Goal: Information Seeking & Learning: Check status

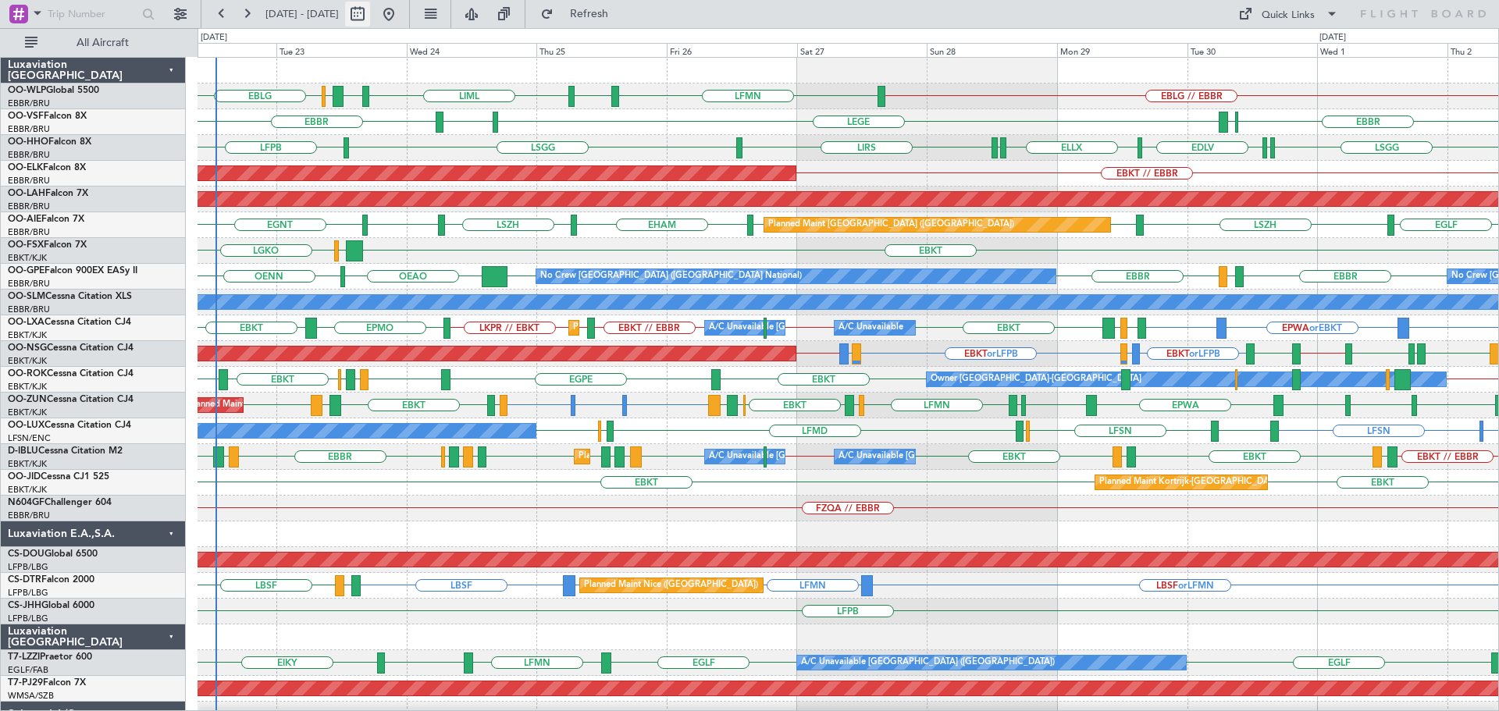
click at [370, 11] on button at bounding box center [357, 14] width 25 height 25
select select "9"
select select "2025"
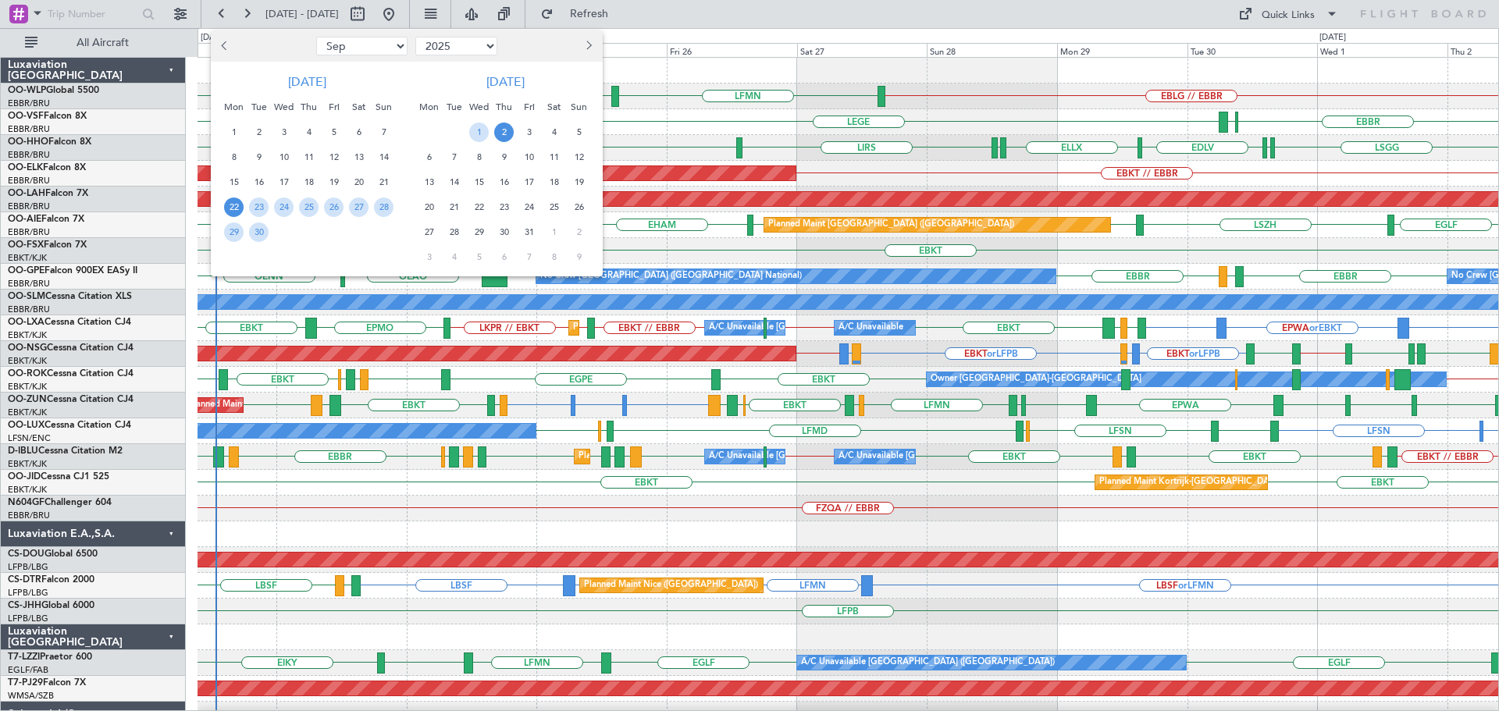
click at [390, 48] on select "Jan Feb Mar Apr May Jun [DATE] Aug Sep Oct Nov Dec" at bounding box center [361, 46] width 91 height 19
select select "3"
click at [316, 37] on select "Jan Feb Mar Apr May Jun [DATE] Aug Sep Oct Nov Dec" at bounding box center [361, 46] width 91 height 19
click at [479, 45] on select "2015 2016 2017 2018 2019 2020 2021 2022 2023 2024 2025 2026 2027 2028 2029 2030…" at bounding box center [456, 46] width 82 height 19
select select "2023"
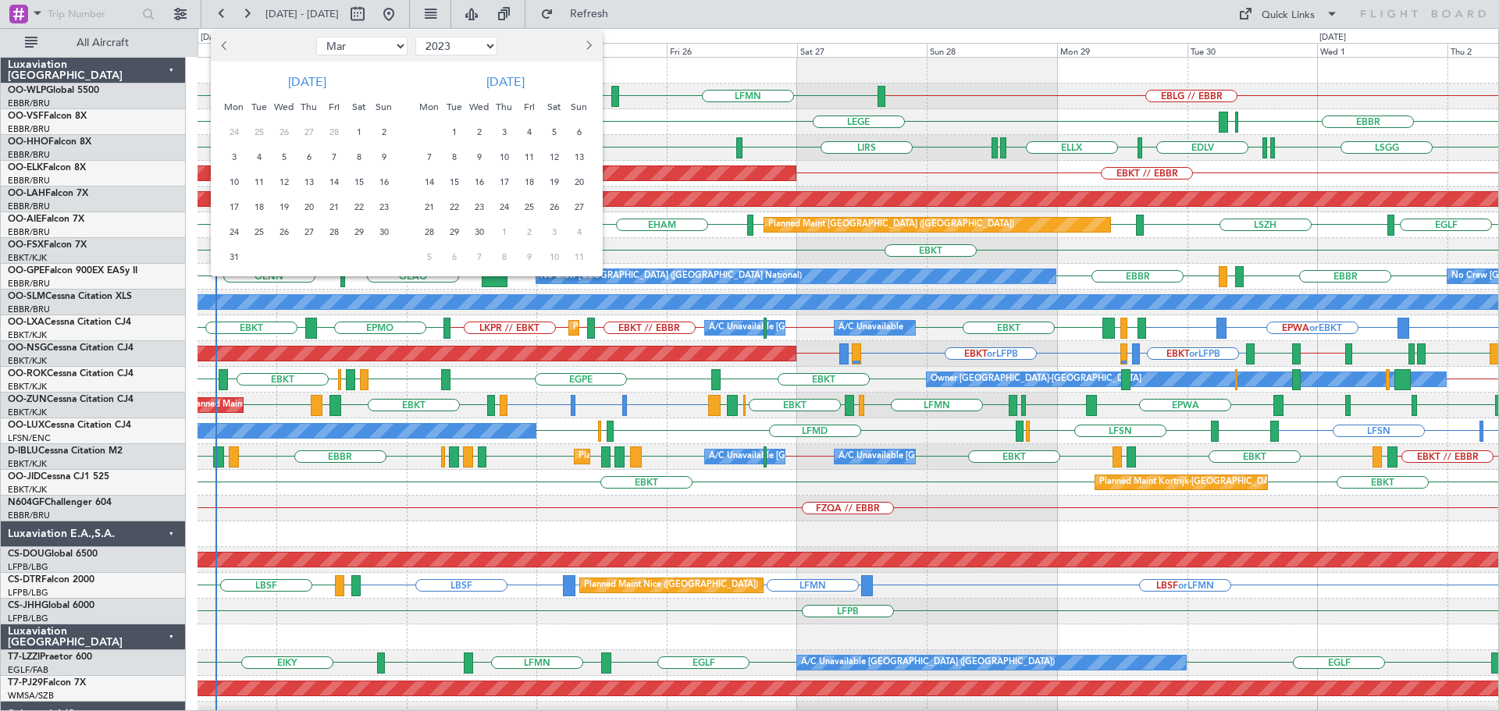
click at [415, 37] on select "2015 2016 2017 2018 2019 2020 2021 2022 2023 2024 2025 2026 2027 2028 2029 2030…" at bounding box center [456, 46] width 82 height 19
click at [233, 183] on span "13" at bounding box center [234, 183] width 20 height 20
click at [358, 177] on span "18" at bounding box center [359, 183] width 20 height 20
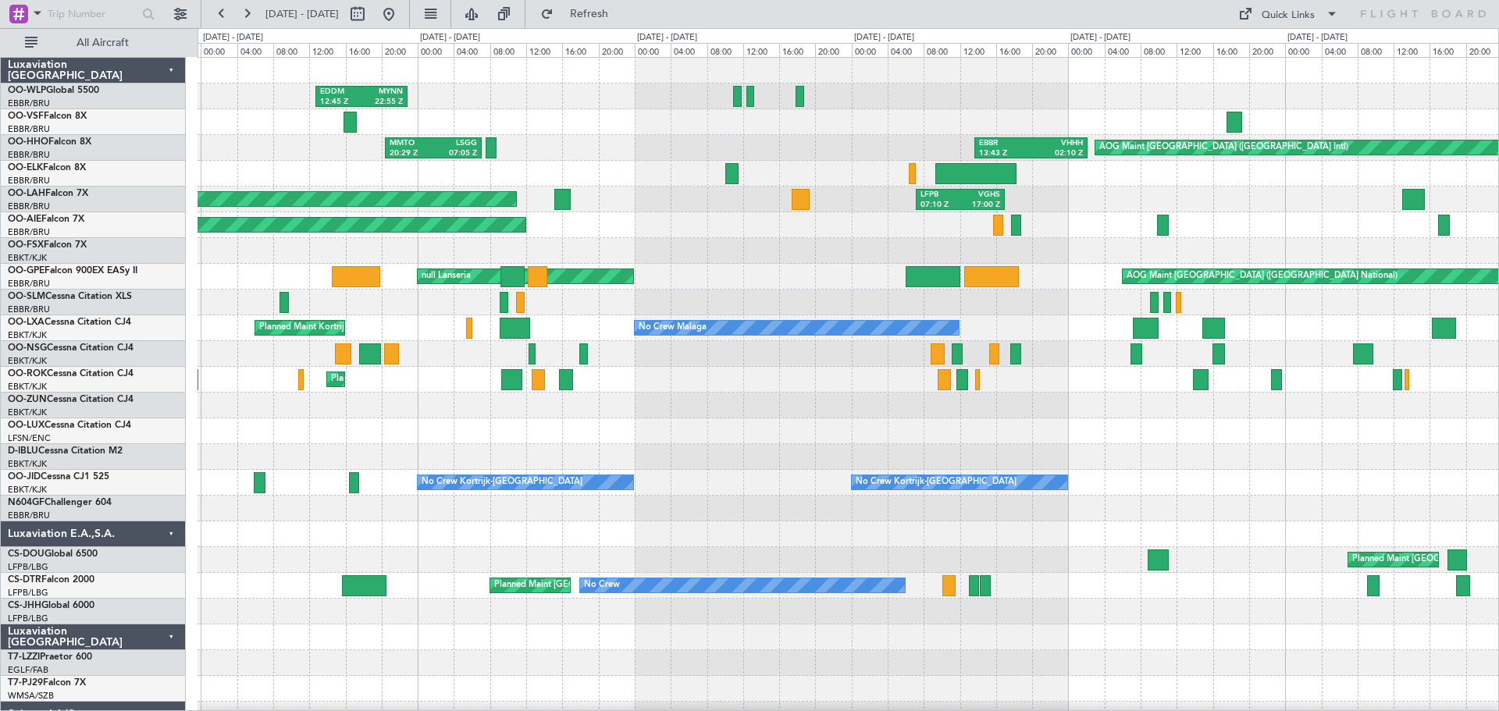
click at [316, 178] on div "EDDM 12:45 Z MYNN 22:55 Z MMTO 20:29 Z LSGG 07:05 Z EBBR 13:43 Z VHHH 02:10 Z A…" at bounding box center [848, 560] width 1301 height 1005
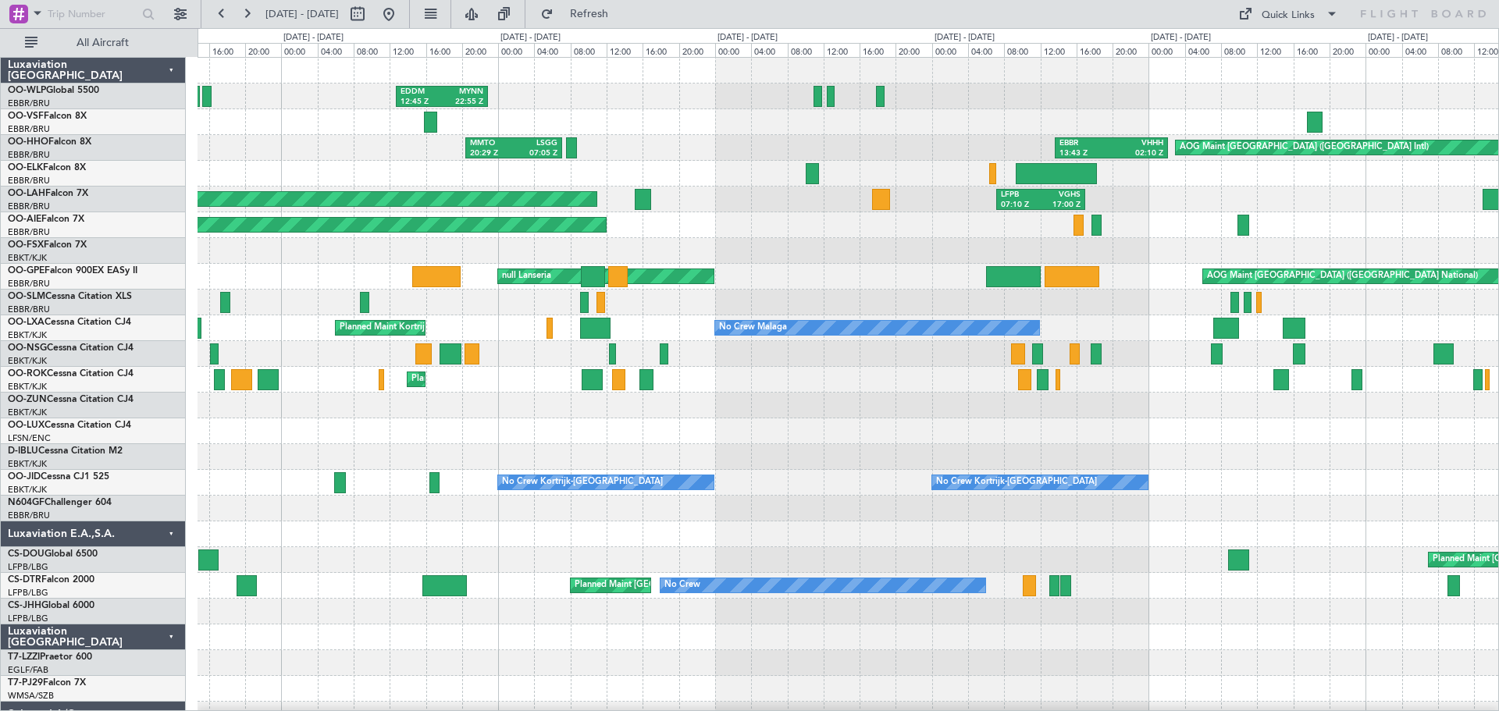
click at [520, 408] on div at bounding box center [848, 406] width 1301 height 26
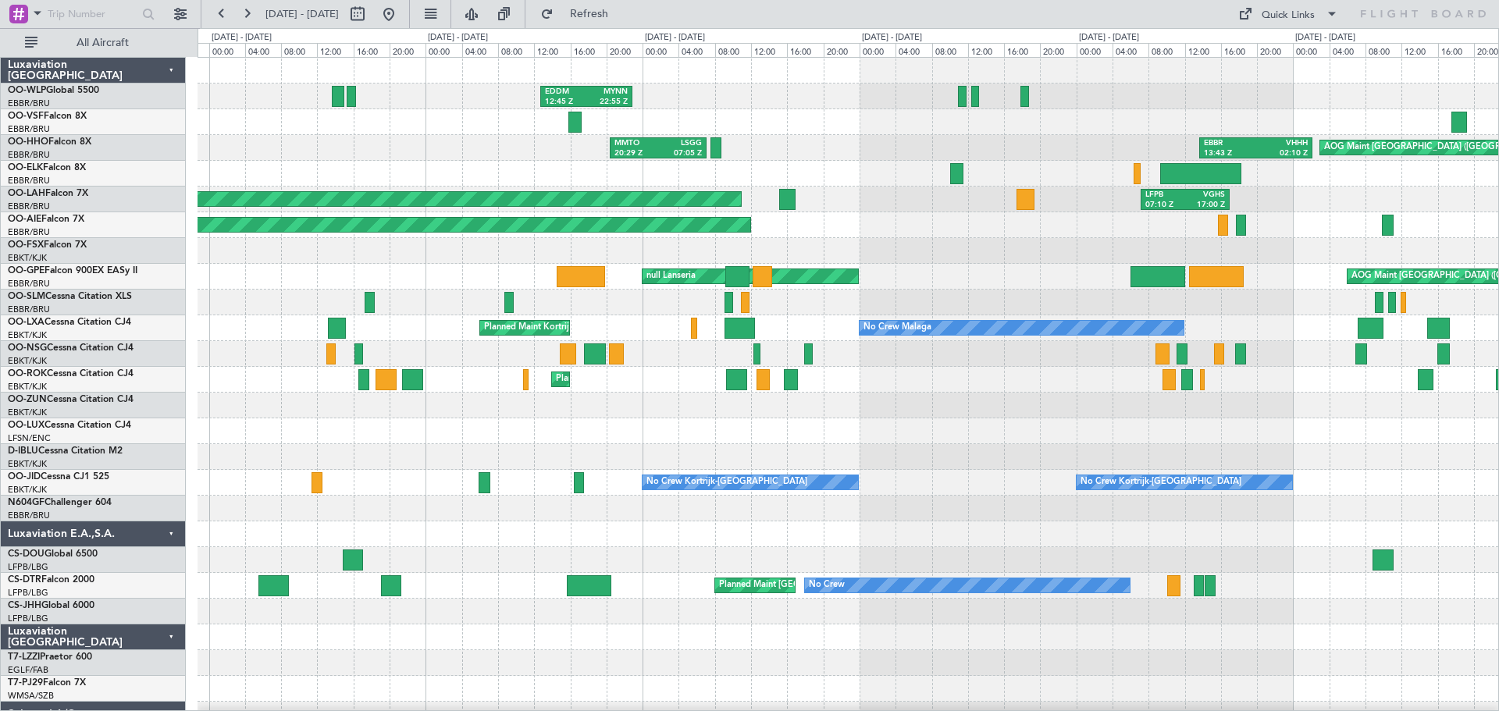
click at [612, 444] on div at bounding box center [848, 457] width 1301 height 26
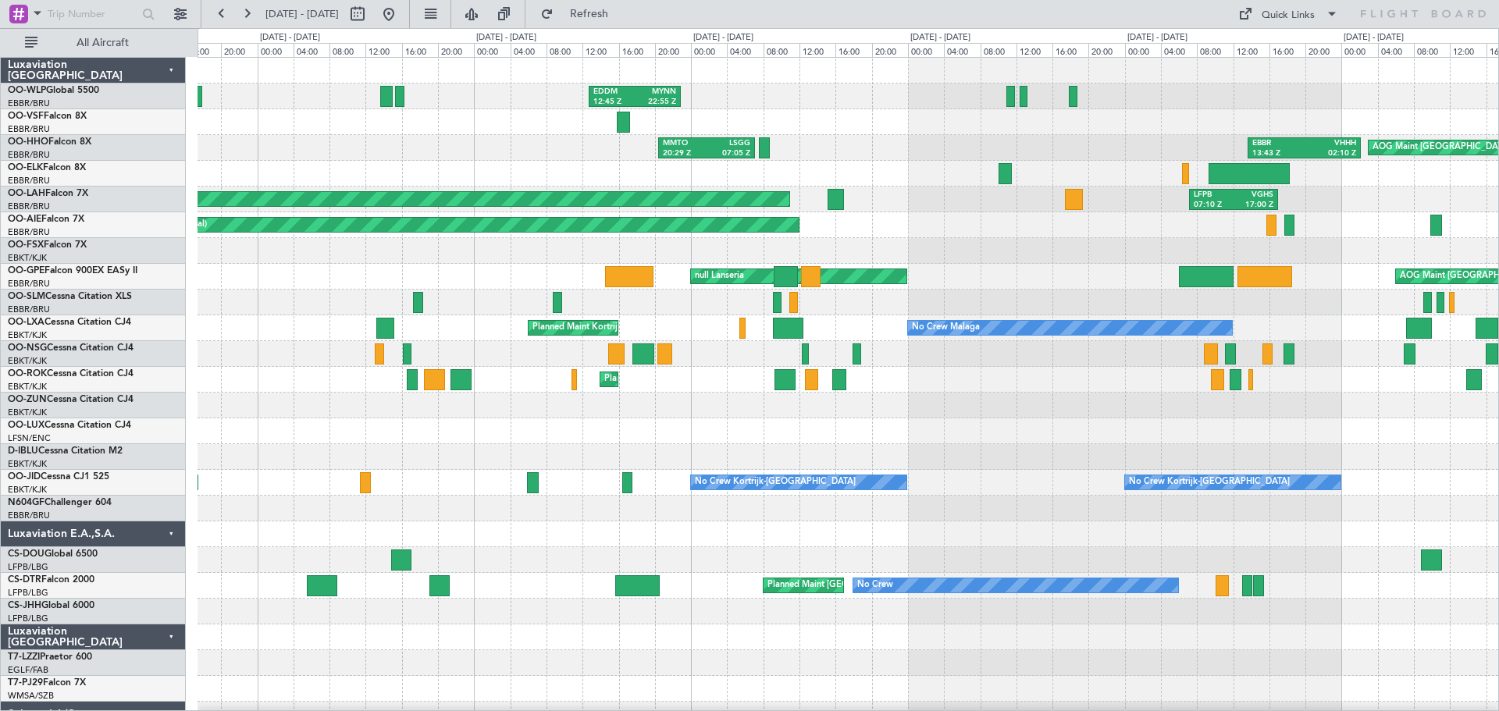
click at [470, 435] on div at bounding box center [848, 431] width 1301 height 26
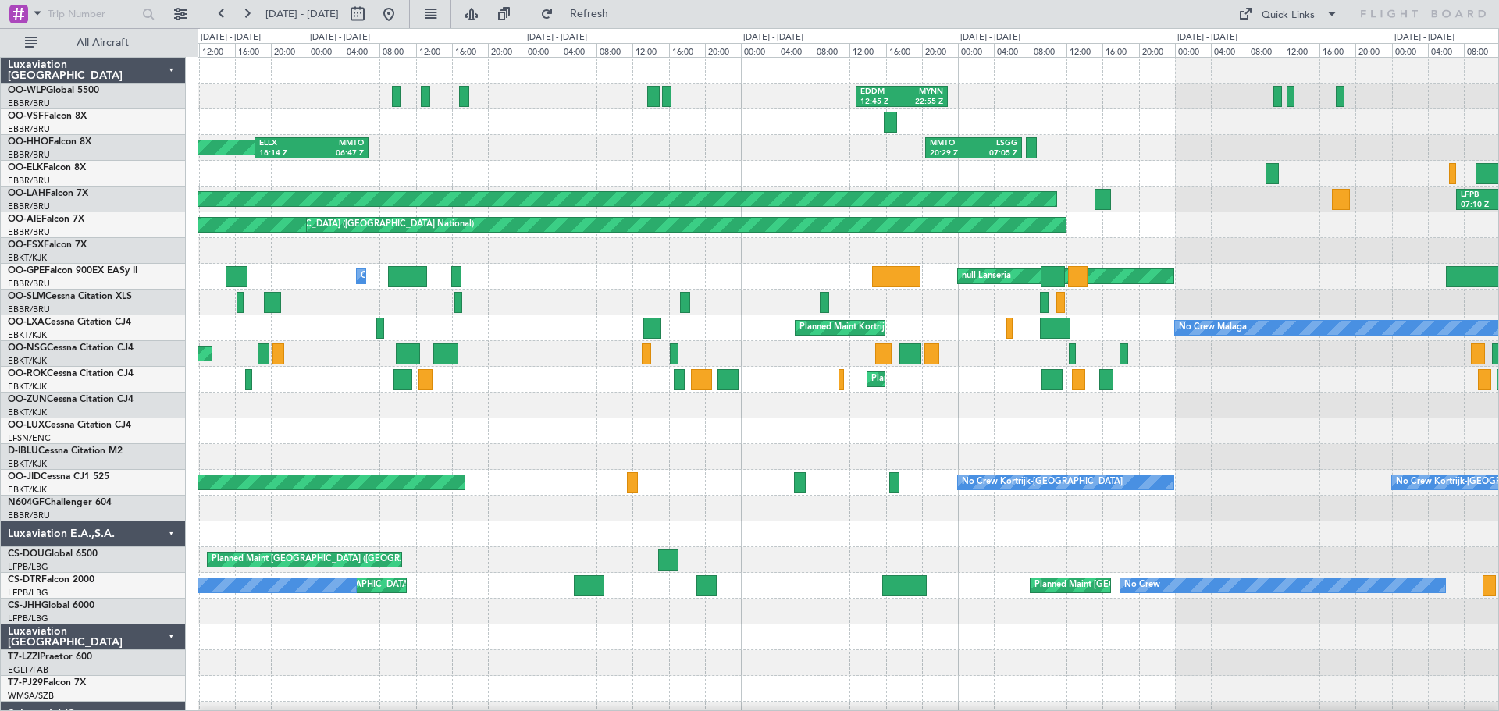
click at [804, 436] on div "EDDM 12:45 Z MYNN 22:55 Z MMTO 20:29 Z LSGG 07:05 Z ELLX 18:14 Z MMTO 06:47 Z n…" at bounding box center [848, 586] width 1301 height 1056
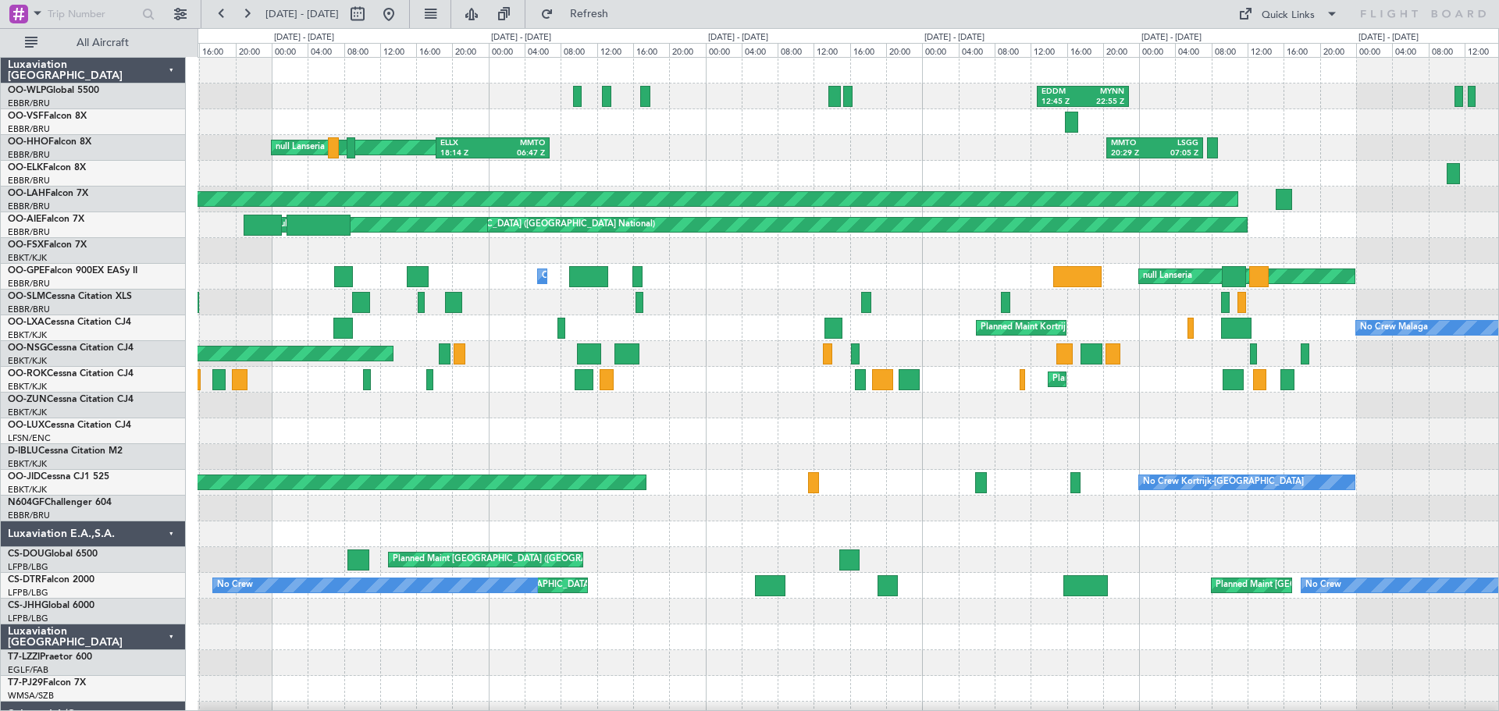
click at [1017, 443] on div "EDDM 12:45 Z MYNN 22:55 Z null [GEOGRAPHIC_DATA] ELLX 18:14 Z MMTO 06:47 Z MMTO…" at bounding box center [848, 560] width 1301 height 1005
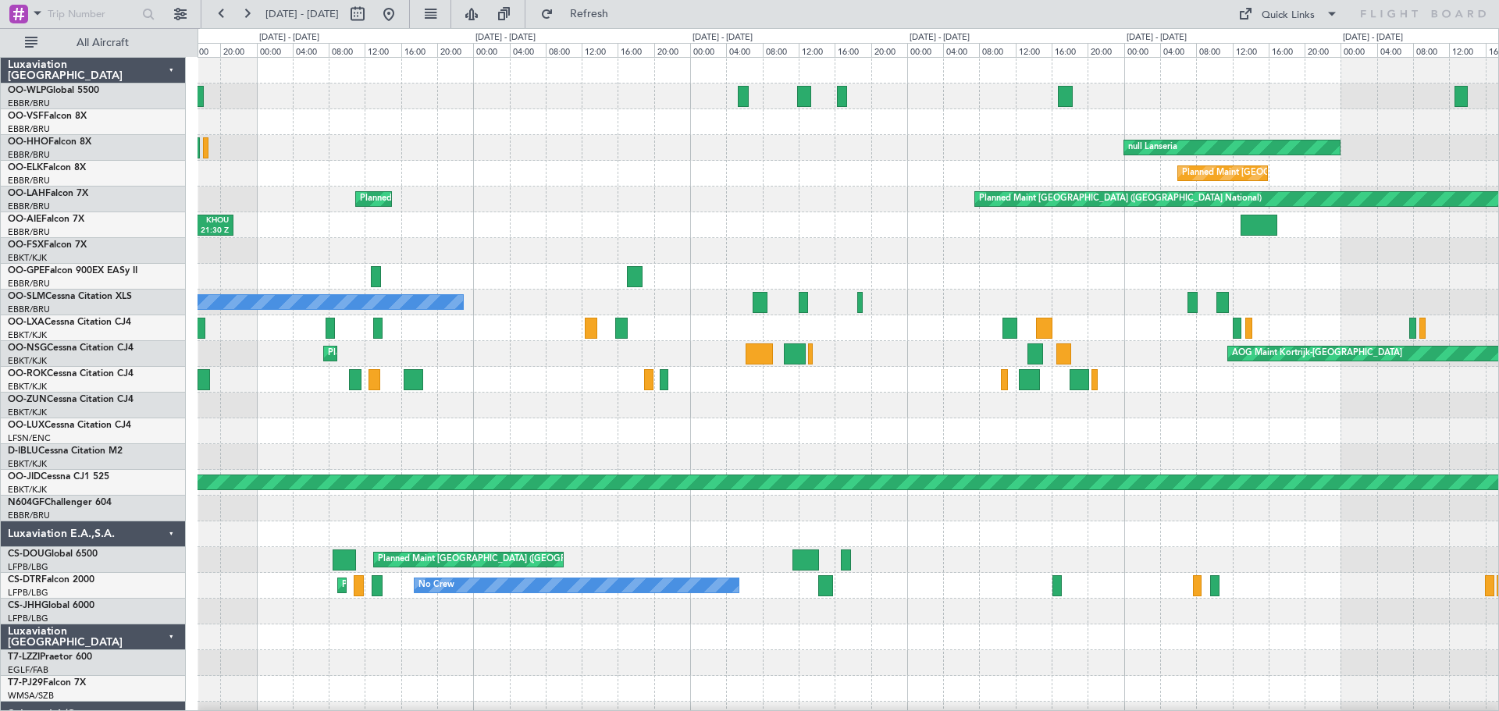
click at [1484, 544] on div "null Lanseria null [GEOGRAPHIC_DATA] Planned Maint [GEOGRAPHIC_DATA] ([GEOGRAPH…" at bounding box center [848, 560] width 1301 height 1005
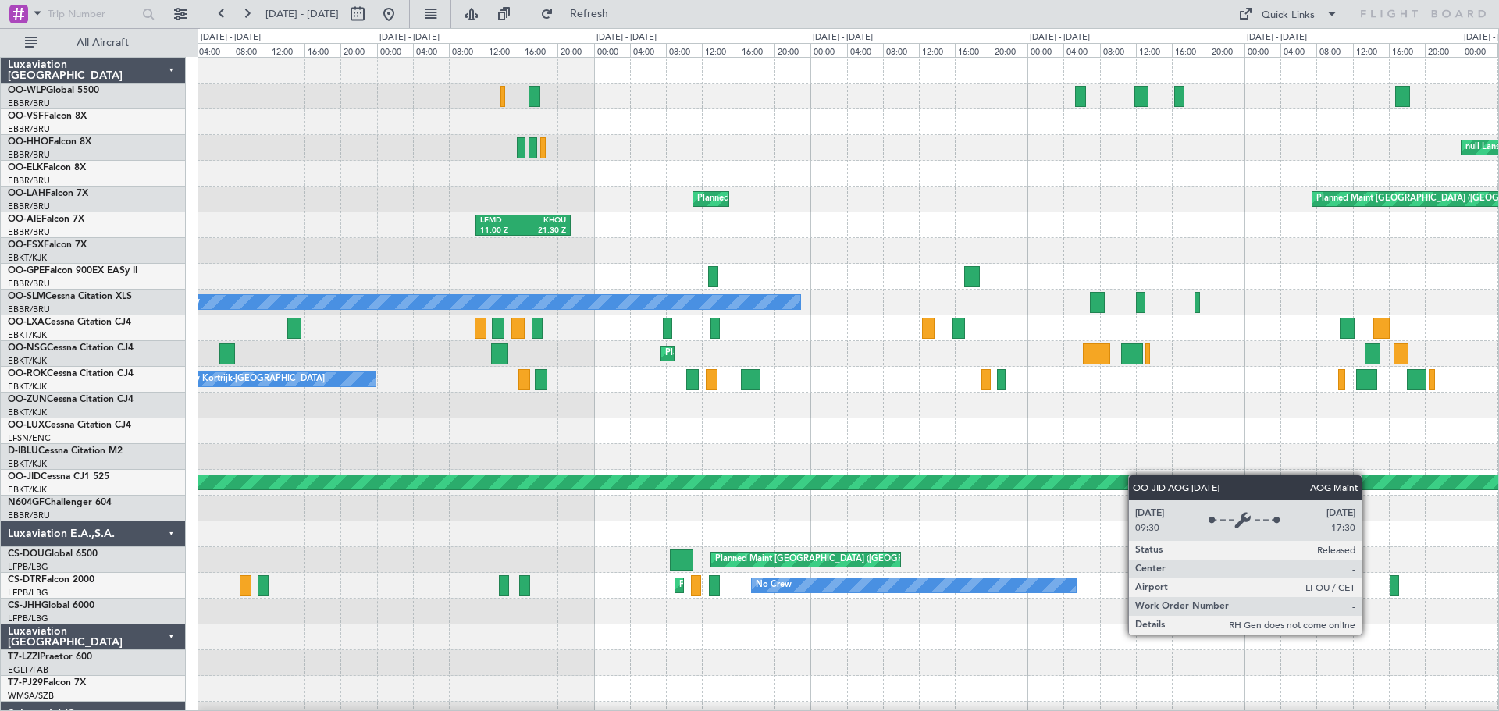
click at [1142, 475] on div "null Lanseria Planned Maint [GEOGRAPHIC_DATA] ([GEOGRAPHIC_DATA]) Planned Maint…" at bounding box center [848, 560] width 1301 height 1005
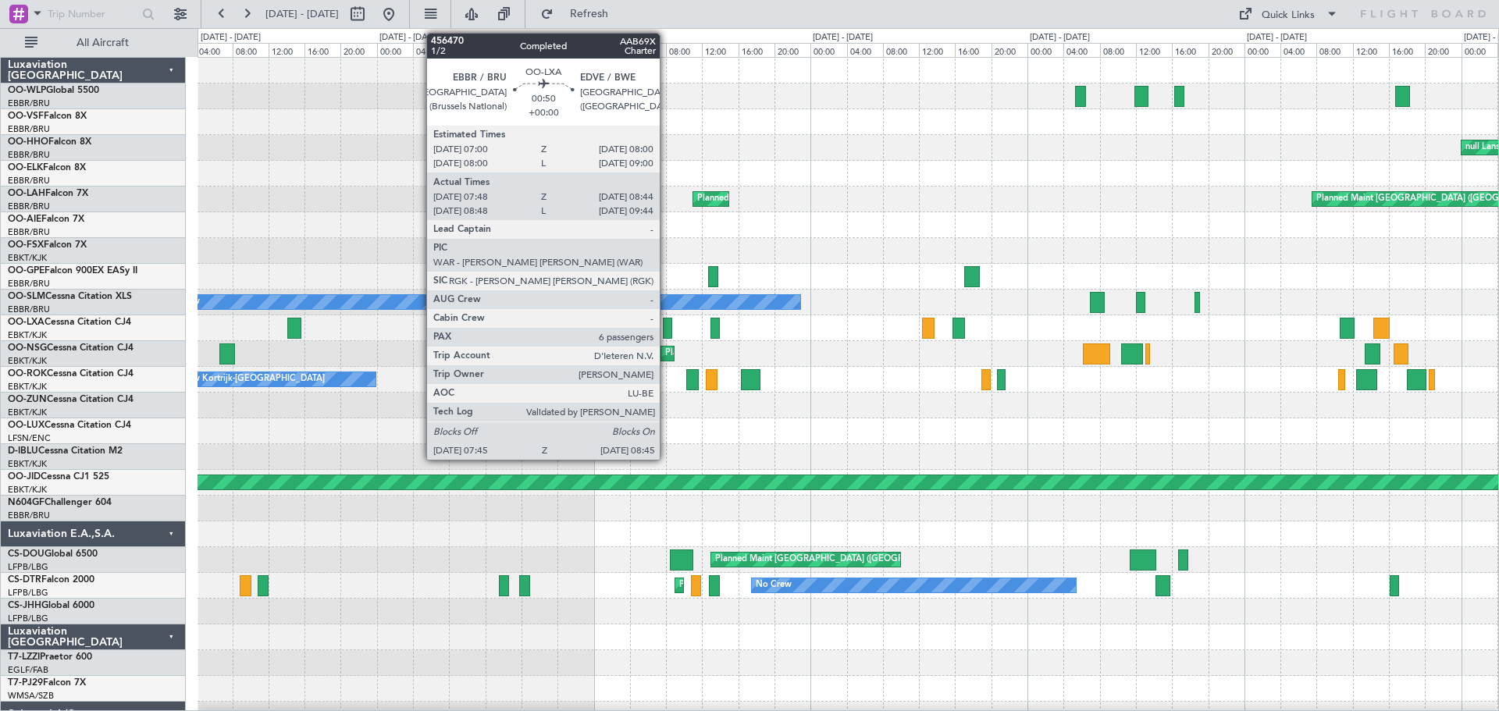
click at [667, 321] on div at bounding box center [667, 328] width 9 height 21
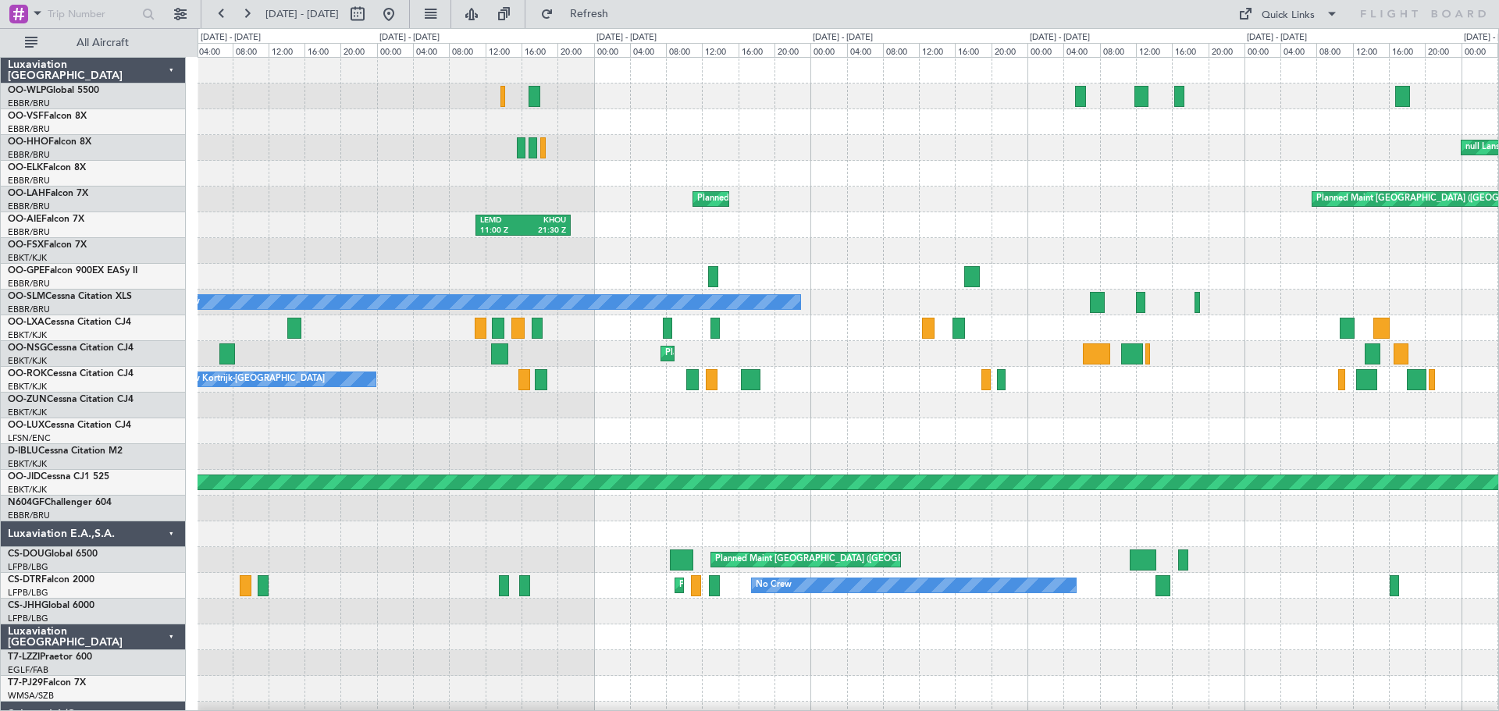
click at [692, 234] on div "LEMD 11:00 Z KHOU 21:30 Z" at bounding box center [848, 225] width 1301 height 26
click at [401, 19] on button at bounding box center [388, 14] width 25 height 25
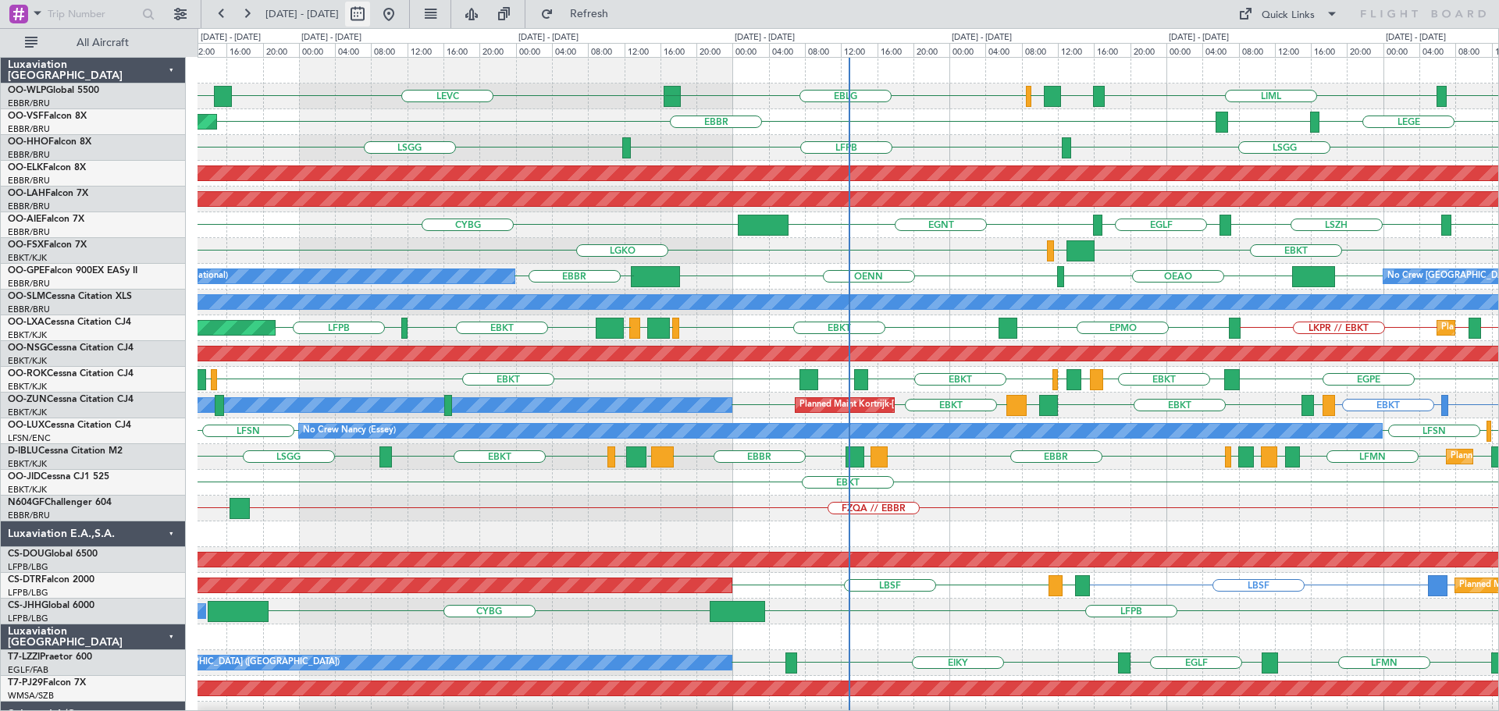
click at [370, 10] on button at bounding box center [357, 14] width 25 height 25
select select "9"
select select "2025"
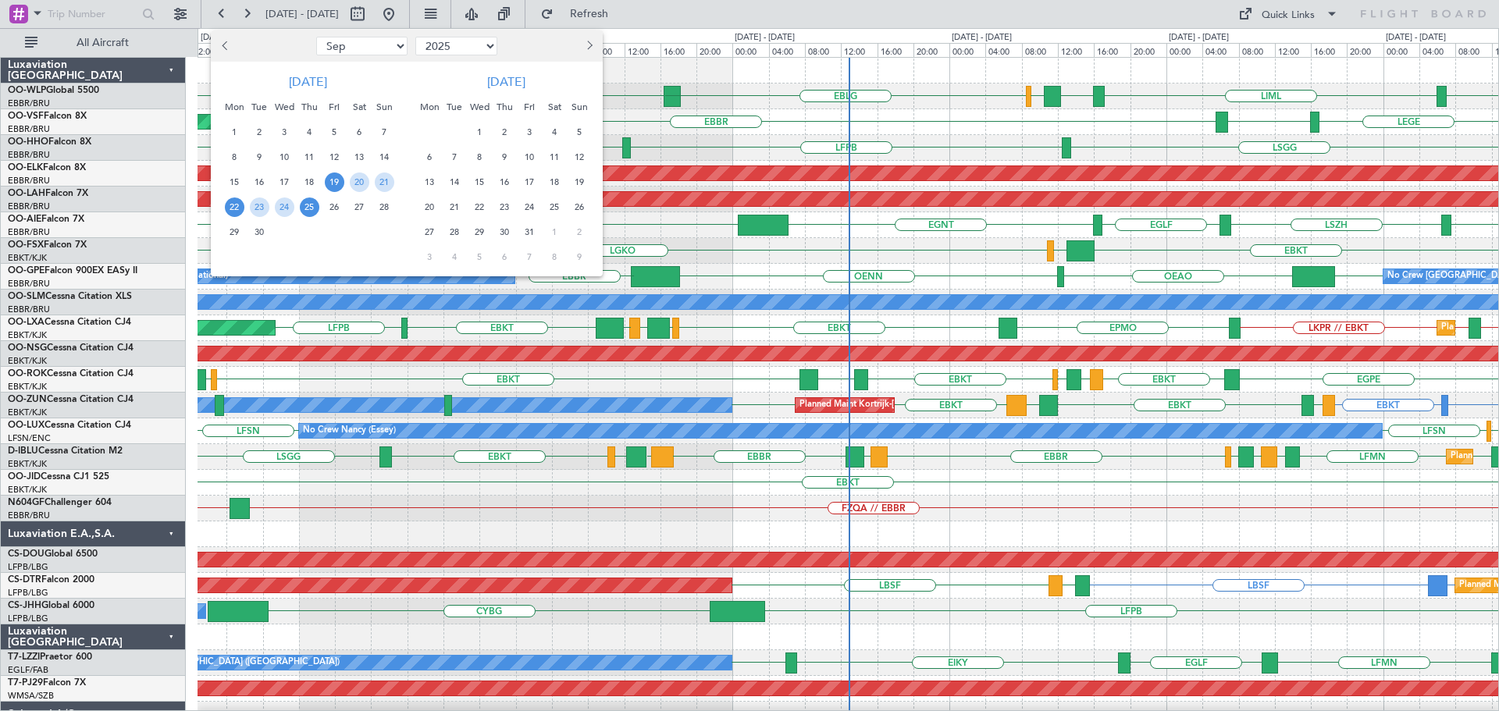
click at [229, 201] on span "22" at bounding box center [235, 208] width 20 height 20
click at [263, 225] on span "30" at bounding box center [260, 232] width 20 height 20
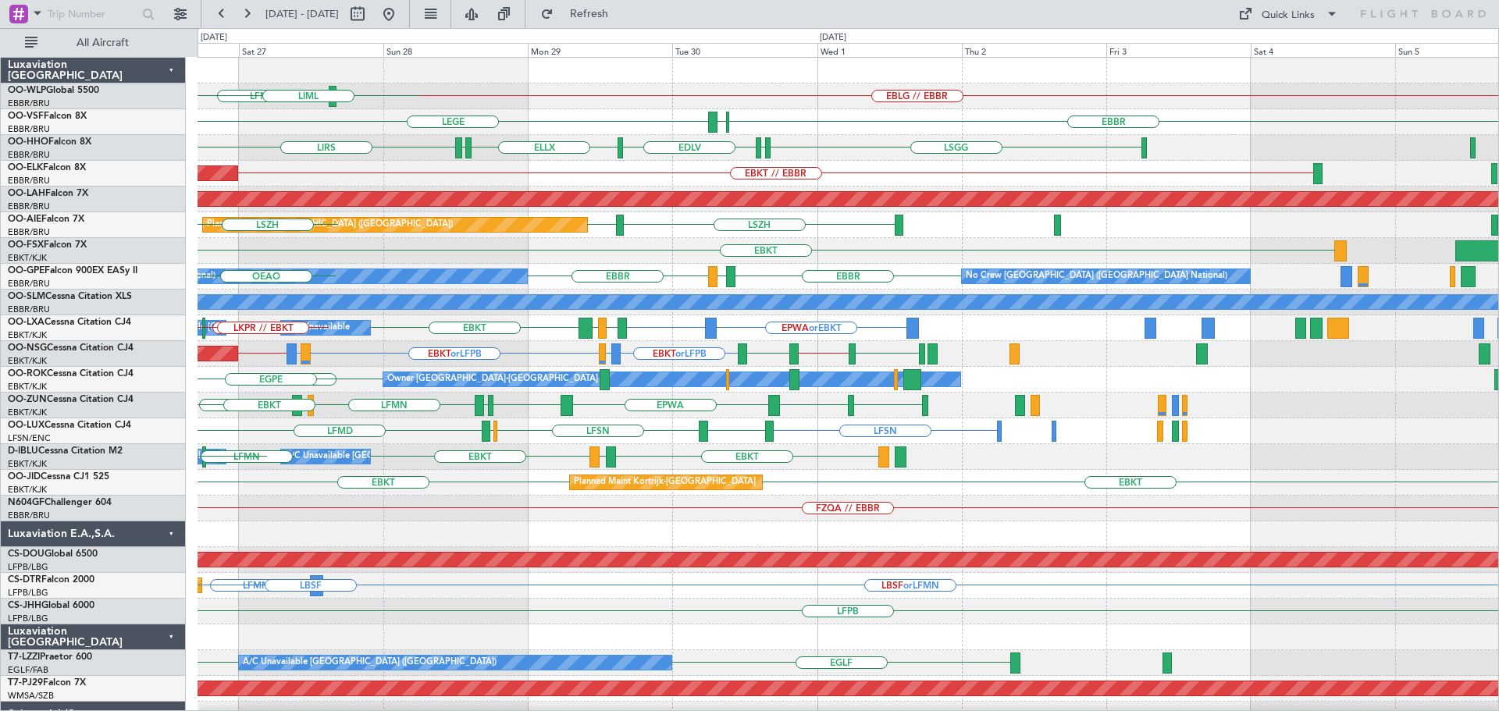
click at [747, 415] on div "EBLG // EBBR LFMN EBLG LIML LEGE [GEOGRAPHIC_DATA] ELLX LFMN ELLX [GEOGRAPHIC_D…" at bounding box center [848, 521] width 1301 height 927
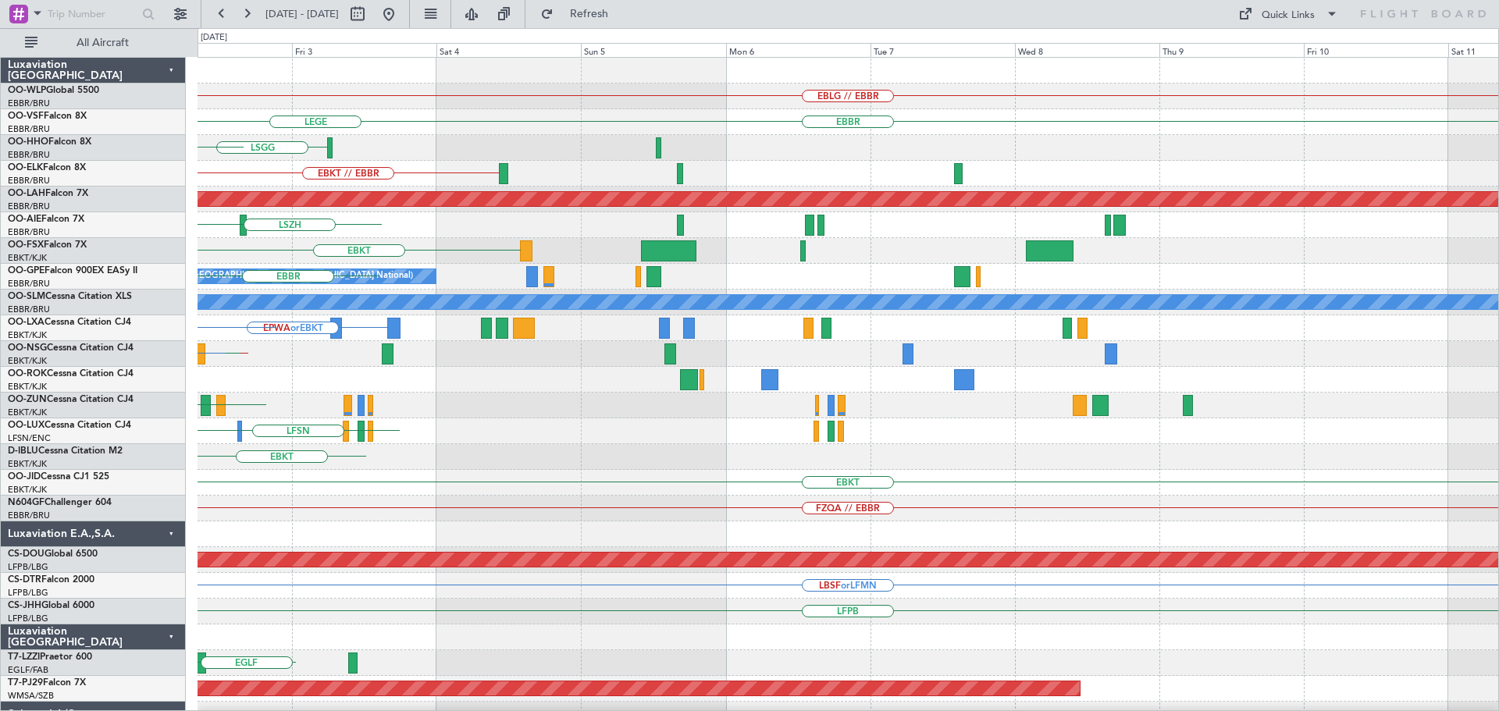
click at [309, 393] on div "EBLG // EBBR [GEOGRAPHIC_DATA] ELLX LEGE [GEOGRAPHIC_DATA] ELLX EDLV EBKT // EB…" at bounding box center [848, 521] width 1301 height 927
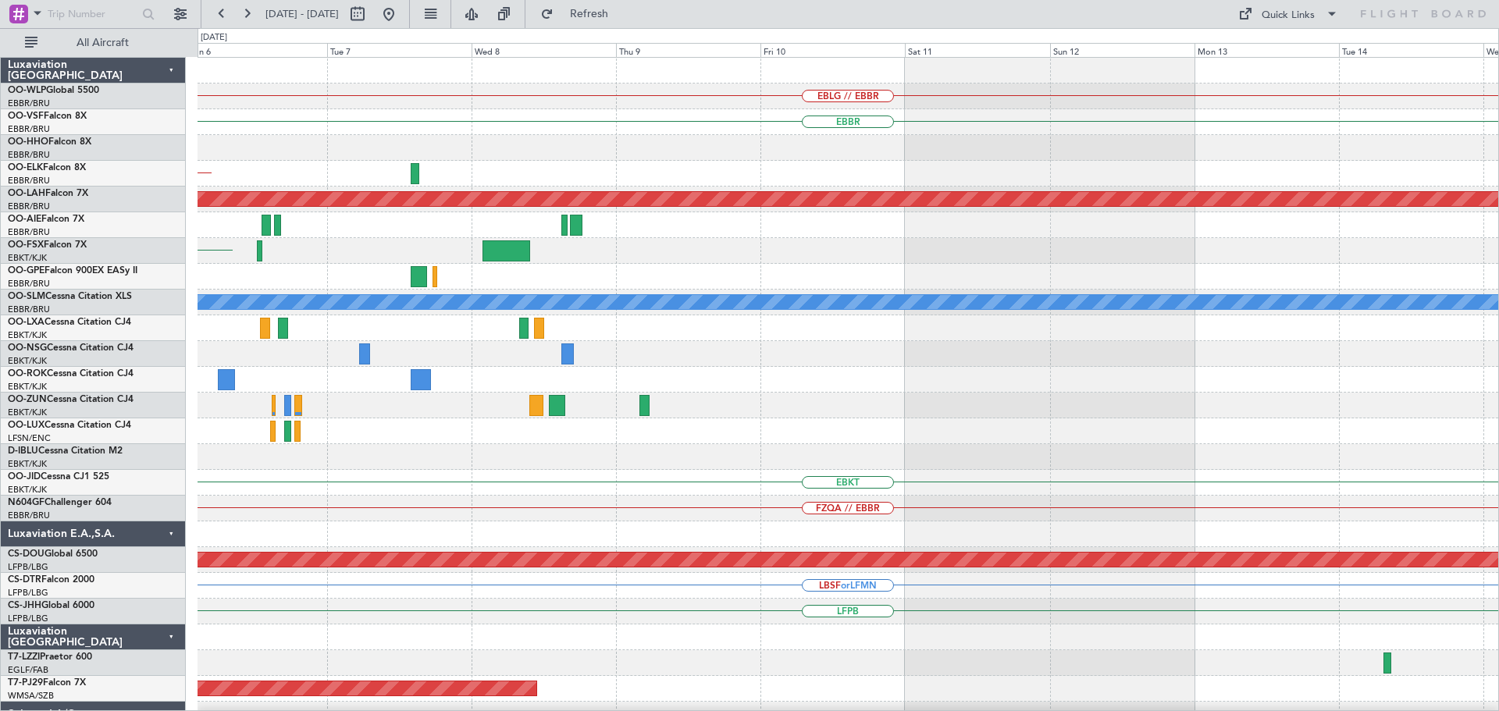
click at [405, 460] on div "EBLG // EBBR [GEOGRAPHIC_DATA] EBKT // EBBR Planned [GEOGRAPHIC_DATA][PERSON_NA…" at bounding box center [848, 521] width 1301 height 927
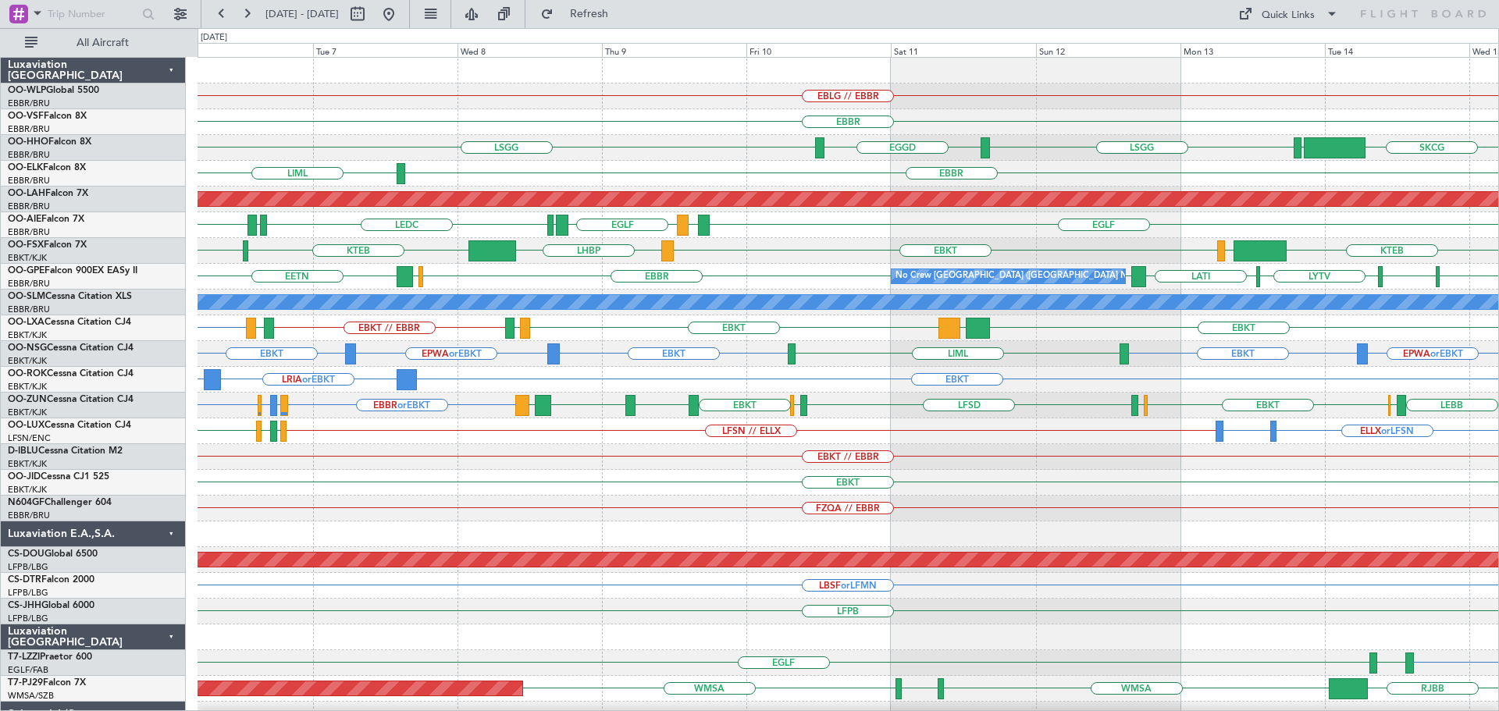
click at [510, 379] on div "EBKT LRIA or EBKT EBKT" at bounding box center [848, 380] width 1301 height 26
click at [1287, 17] on div "Quick Links" at bounding box center [1288, 16] width 53 height 16
click at [1290, 54] on button "Trip Builder" at bounding box center [1288, 51] width 117 height 37
click at [622, 12] on span "Refresh" at bounding box center [590, 14] width 66 height 11
click at [913, 439] on div "LFSN LSZH or LFSN ELLX or LFSN EGBB or LFSN LFSN // ELLX LSZH or LFSN [PERSON_N…" at bounding box center [848, 431] width 1301 height 26
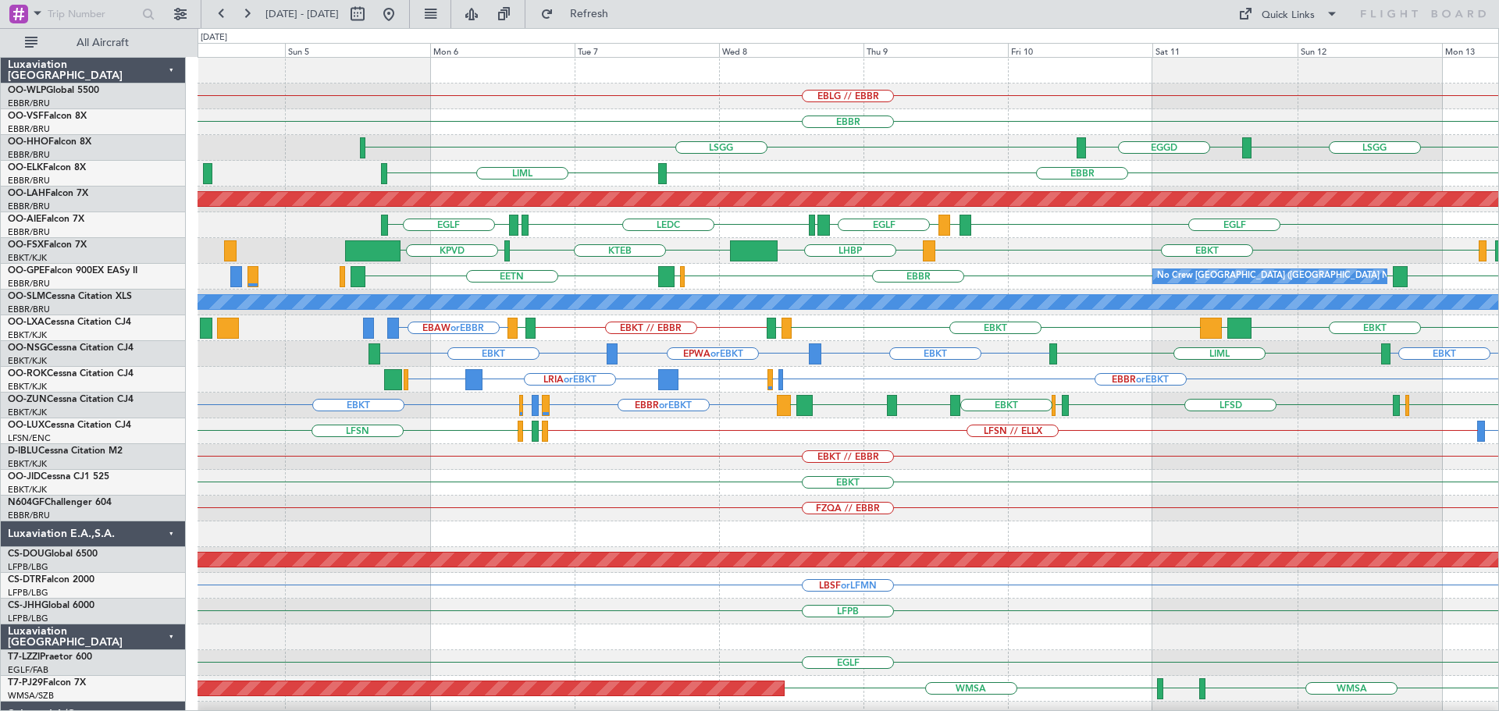
click at [631, 522] on div "EBLG // EBBR [GEOGRAPHIC_DATA] [GEOGRAPHIC_DATA] EGGD [GEOGRAPHIC_DATA] [GEOGRA…" at bounding box center [848, 483] width 1301 height 850
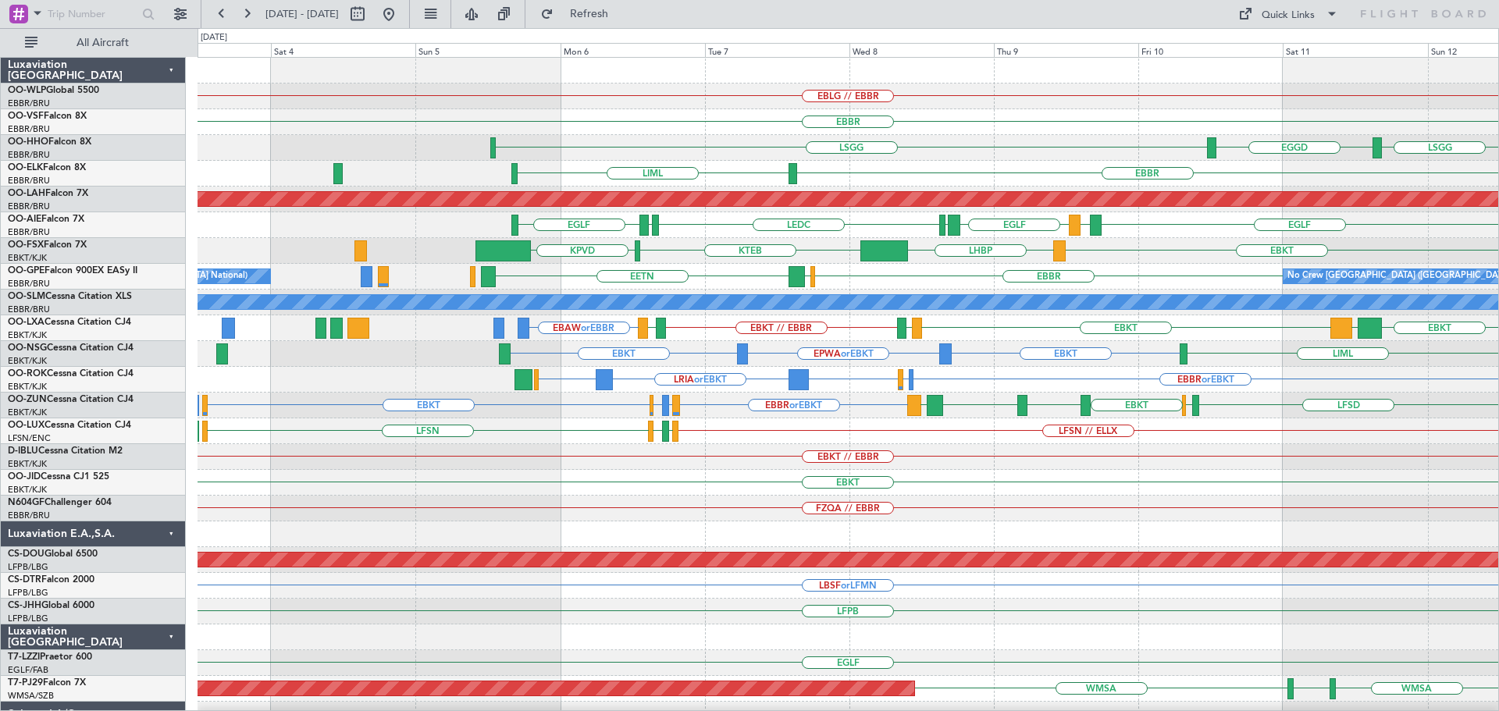
click at [597, 493] on div "EBKT" at bounding box center [848, 483] width 1301 height 26
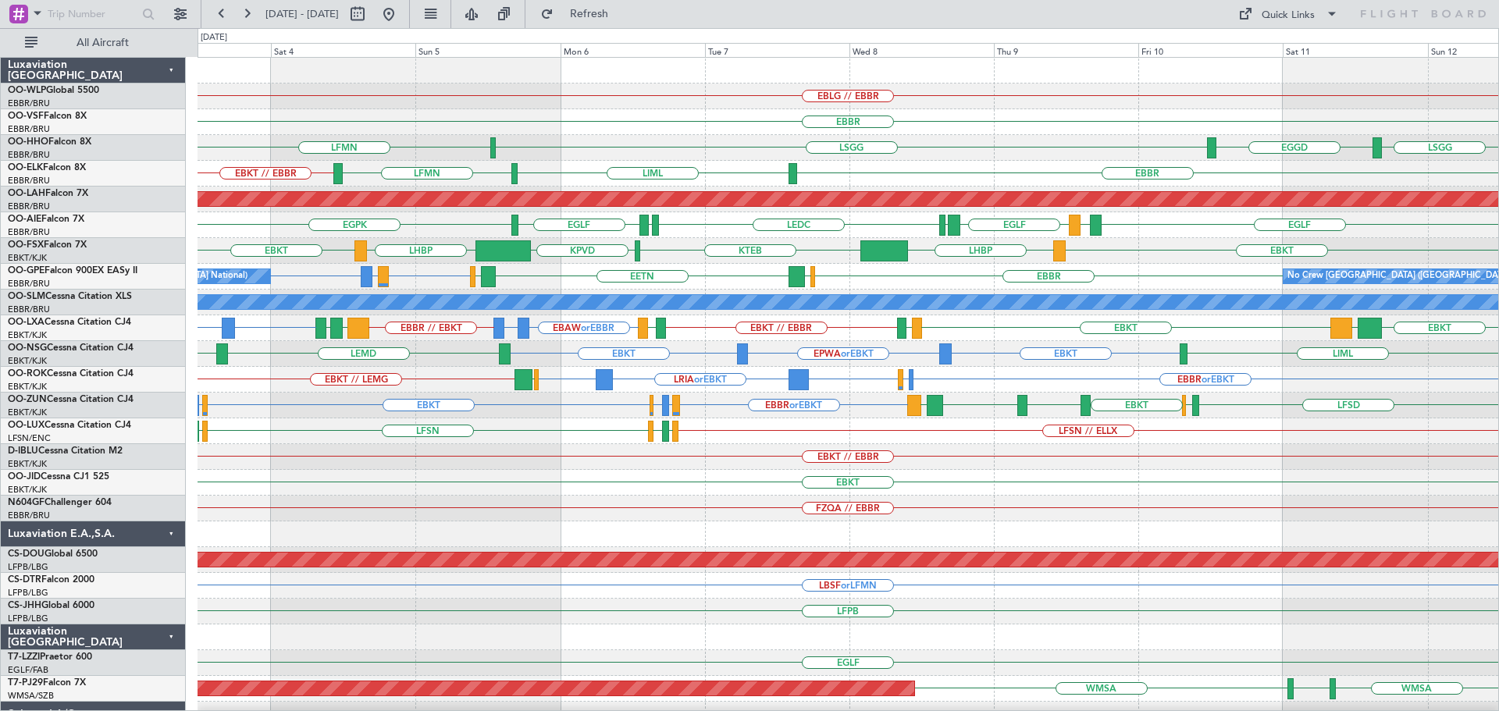
click at [729, 528] on div "EBLG // EBBR [GEOGRAPHIC_DATA] [GEOGRAPHIC_DATA] EGGD [GEOGRAPHIC_DATA] LFMN [G…" at bounding box center [848, 483] width 1301 height 850
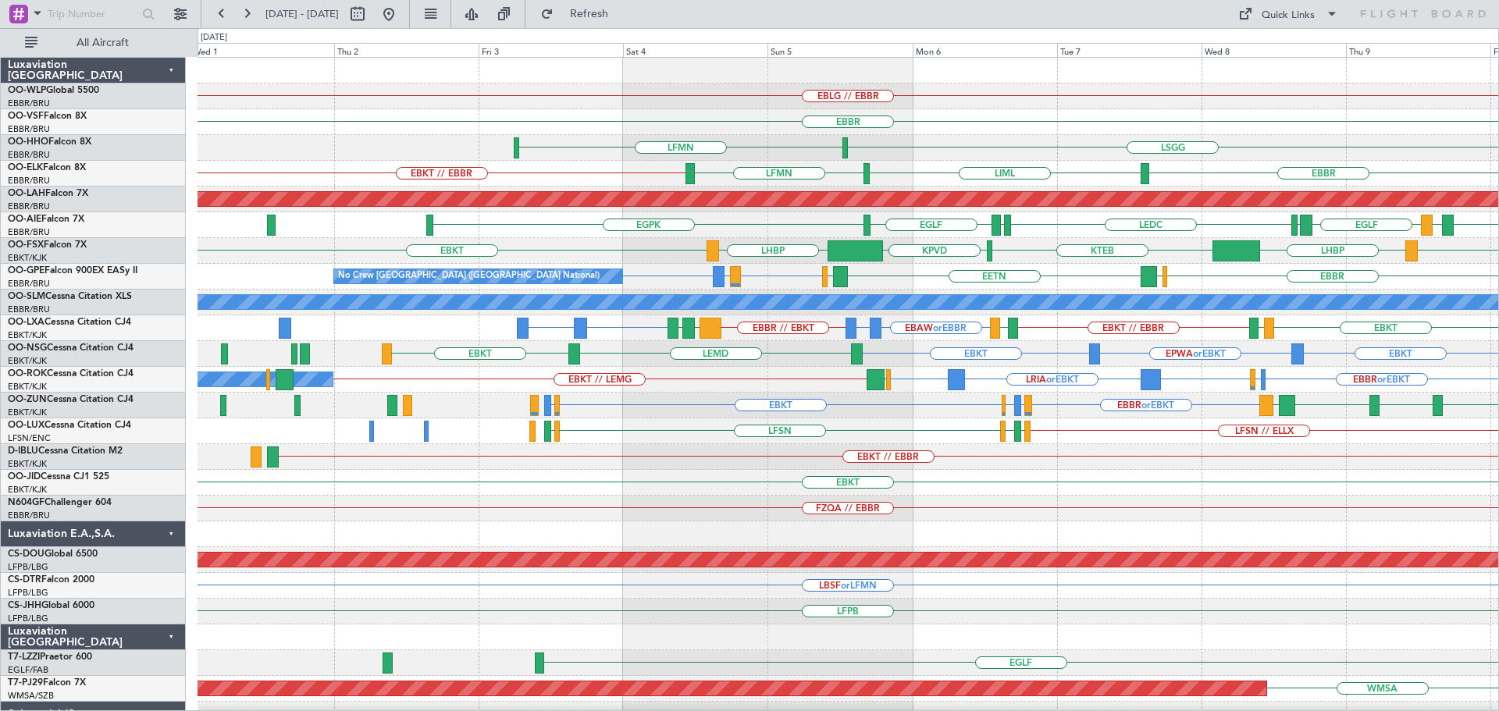
click at [721, 508] on div "EBLG // EBBR [GEOGRAPHIC_DATA] [GEOGRAPHIC_DATA] LFMN EGGD [GEOGRAPHIC_DATA] [G…" at bounding box center [848, 483] width 1301 height 850
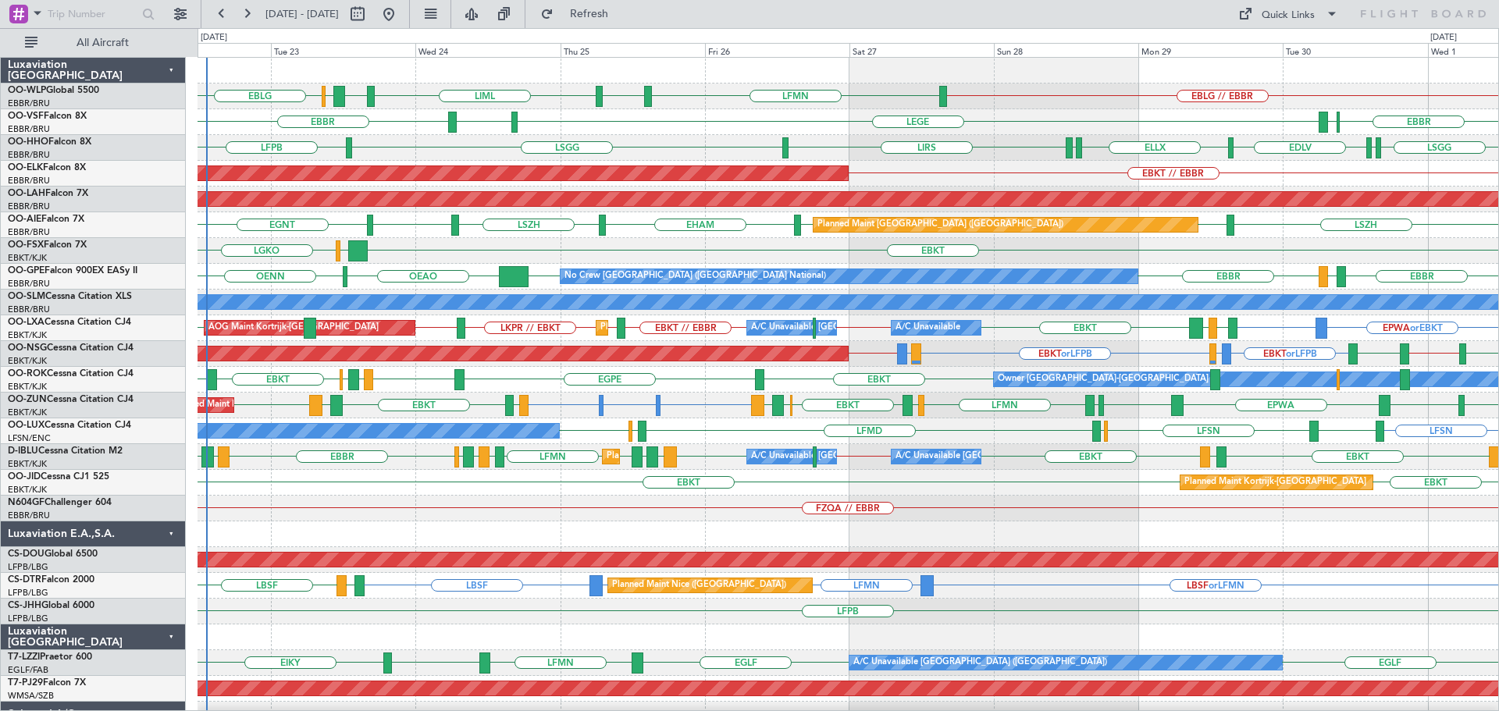
click at [635, 241] on div "EBKT LGAV LGKO" at bounding box center [848, 251] width 1301 height 26
click at [708, 401] on div "EBKT EDDG or EBKT EBKT EGNV EBKT EPWA EBKT LEPA EBKT EBKT LFPG LFMN [GEOGRAPHIC…" at bounding box center [848, 406] width 1301 height 26
click at [441, 500] on div "FZQA // EBBR" at bounding box center [848, 509] width 1301 height 26
click at [479, 247] on div "EBKT LGAV LGKO" at bounding box center [848, 251] width 1301 height 26
click at [472, 247] on div "EBKT LGAV LGKO" at bounding box center [848, 251] width 1301 height 26
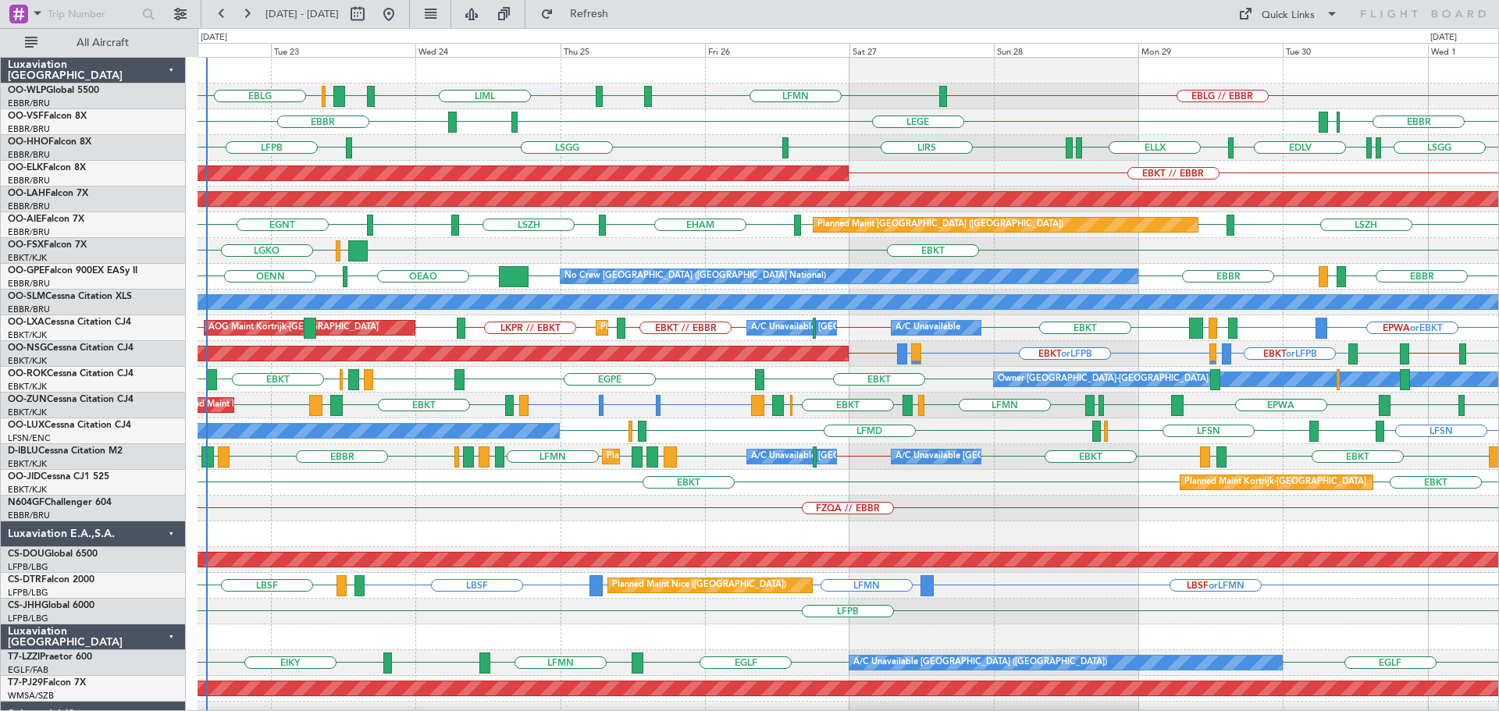
click at [685, 130] on div "EBBR ELLX LEGE LFMN [GEOGRAPHIC_DATA]" at bounding box center [848, 122] width 1301 height 26
